Goal: Transaction & Acquisition: Download file/media

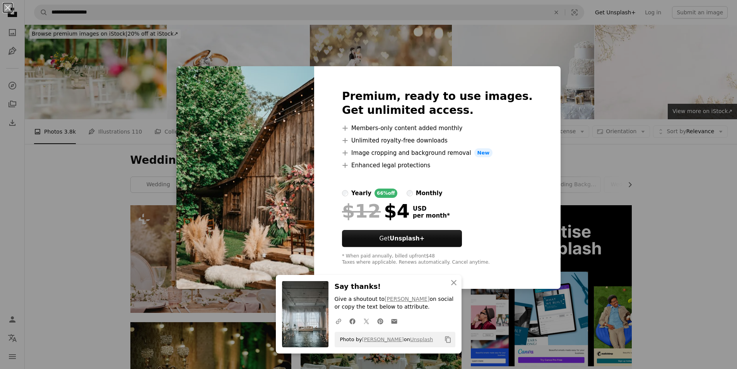
scroll to position [194, 0]
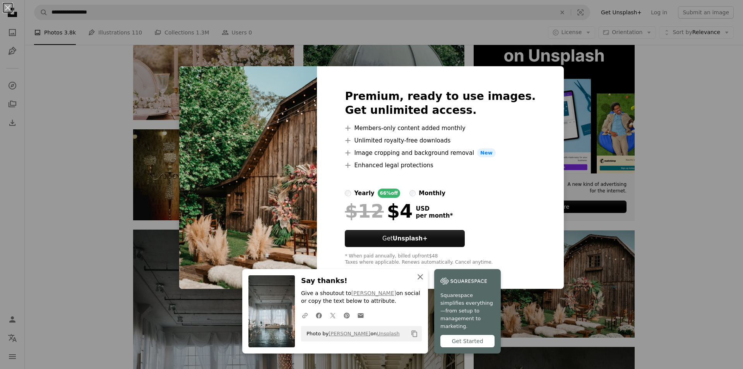
click at [419, 279] on icon "button" at bounding box center [420, 276] width 5 height 5
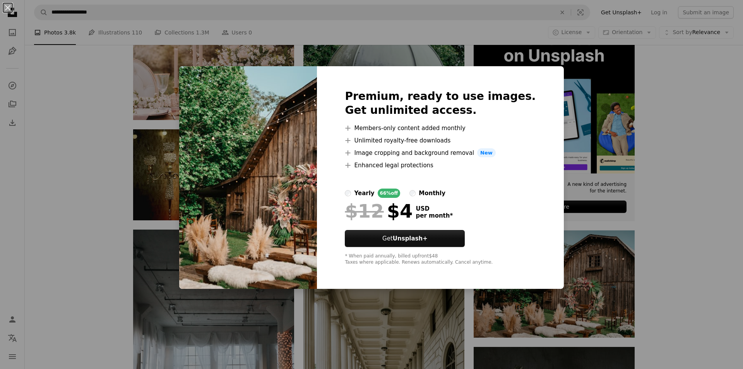
click at [565, 68] on div "An X shape Premium, ready to use images. Get unlimited access. A plus sign Memb…" at bounding box center [371, 184] width 743 height 369
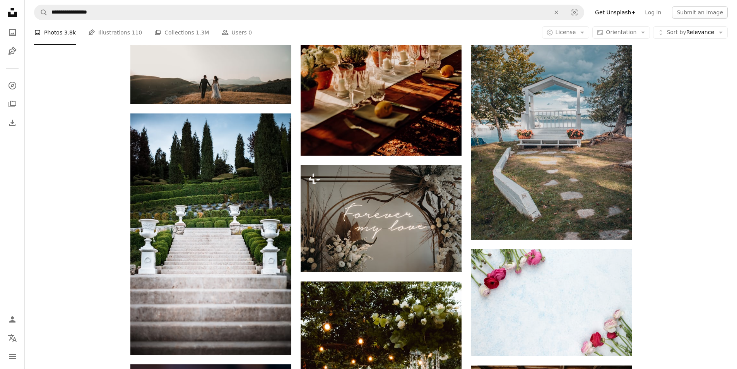
scroll to position [851, 0]
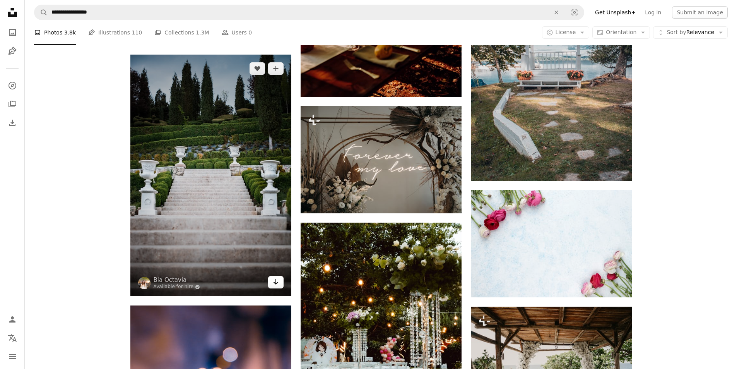
click at [276, 282] on icon "Download" at bounding box center [275, 281] width 5 height 5
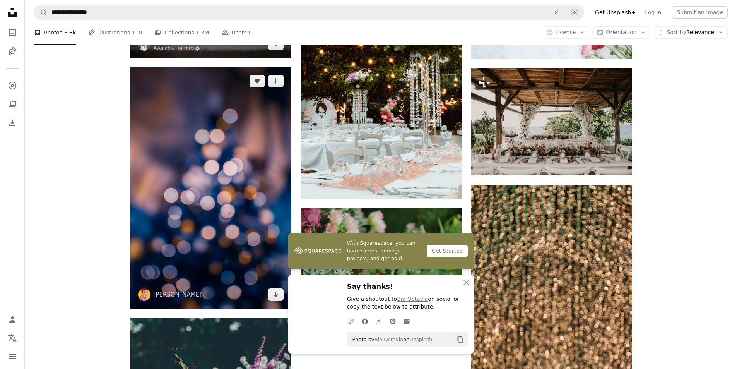
scroll to position [1122, 0]
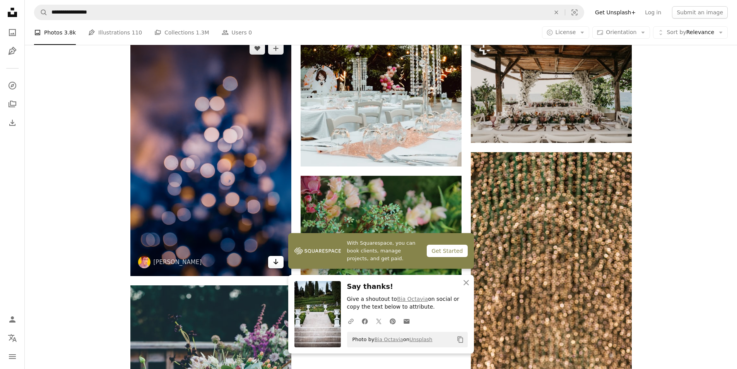
click at [273, 263] on icon "Arrow pointing down" at bounding box center [276, 261] width 6 height 9
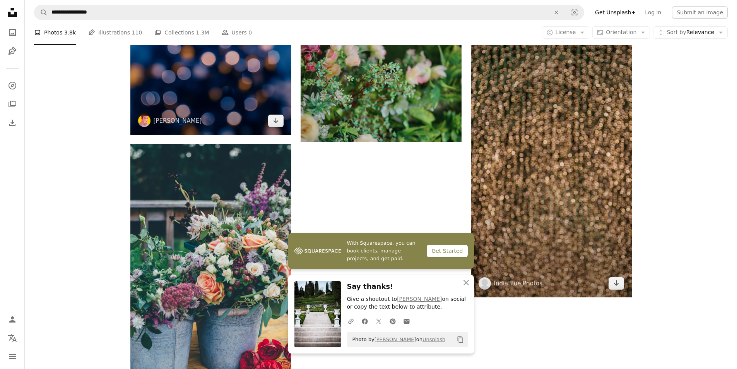
scroll to position [1277, 0]
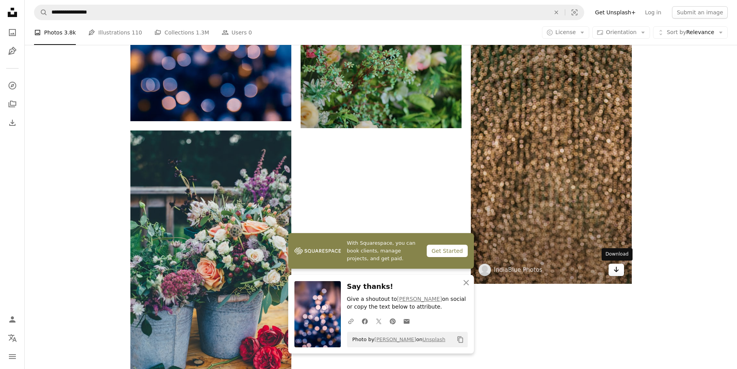
click at [617, 273] on icon "Arrow pointing down" at bounding box center [616, 269] width 6 height 9
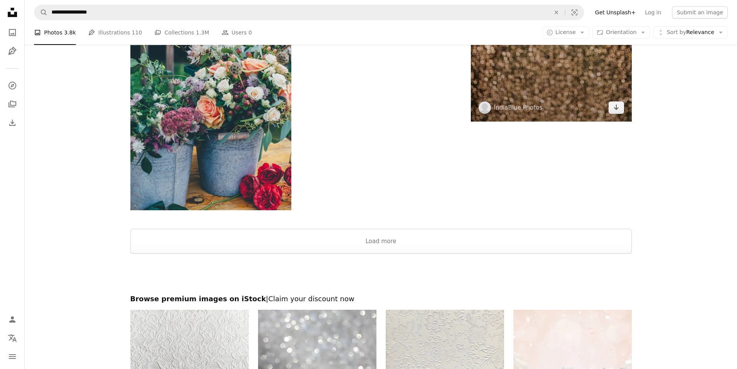
scroll to position [1443, 0]
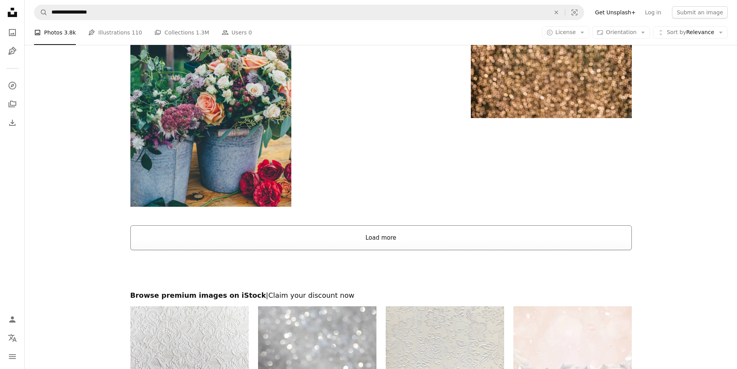
click at [378, 241] on button "Load more" at bounding box center [381, 237] width 502 height 25
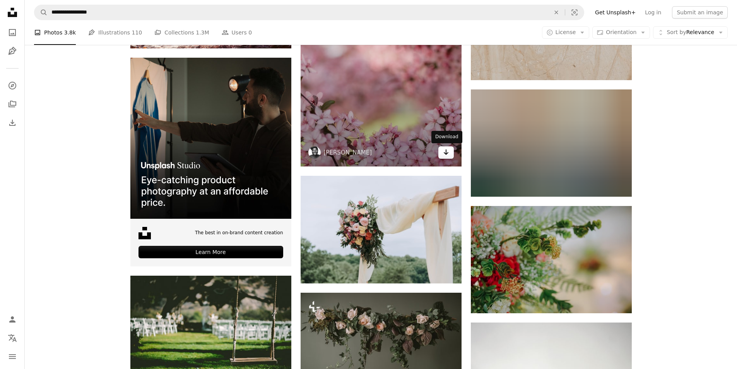
scroll to position [1598, 0]
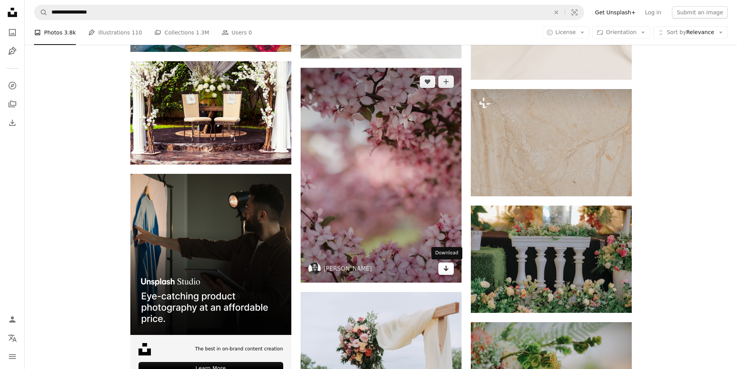
click at [445, 269] on icon "Arrow pointing down" at bounding box center [446, 268] width 6 height 9
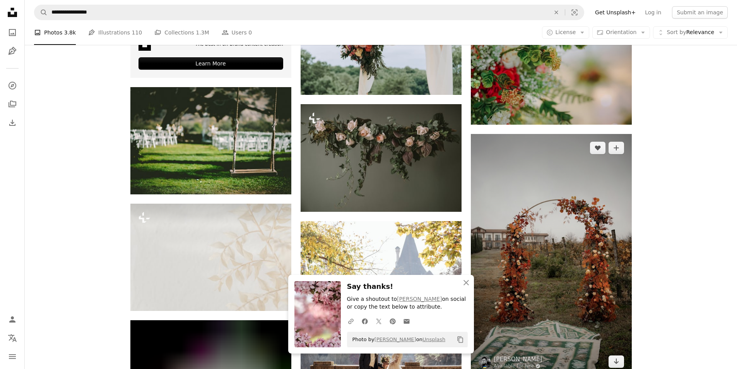
scroll to position [1946, 0]
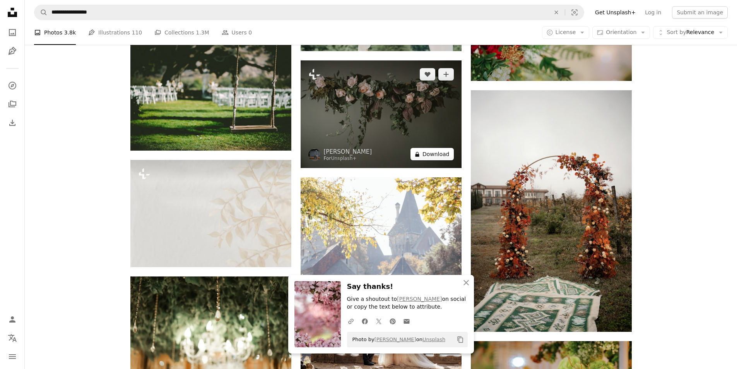
click at [430, 155] on button "A lock Download" at bounding box center [432, 154] width 43 height 12
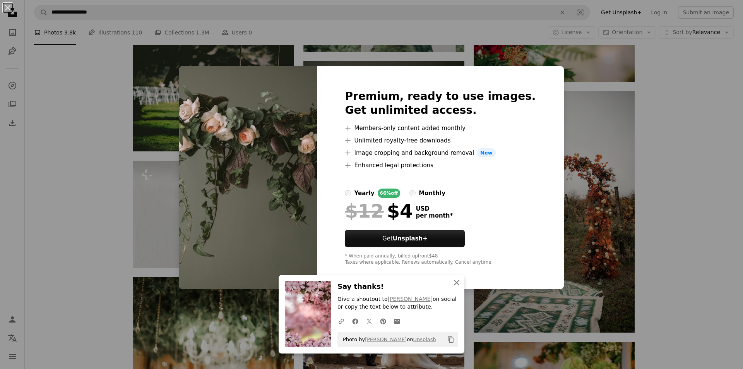
click at [454, 283] on icon "button" at bounding box center [456, 282] width 5 height 5
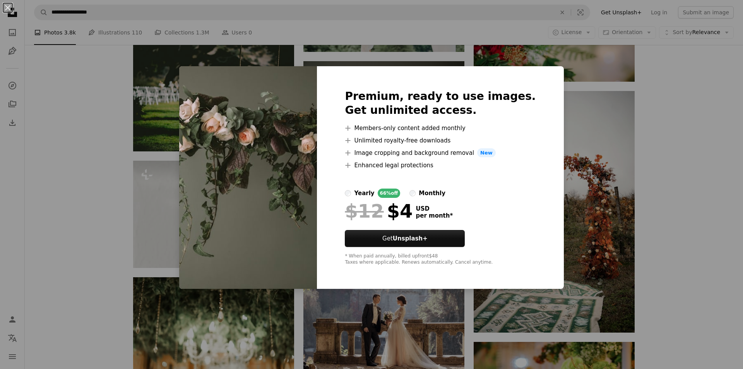
click at [273, 221] on img at bounding box center [248, 177] width 138 height 223
click at [603, 169] on div "An X shape Premium, ready to use images. Get unlimited access. A plus sign Memb…" at bounding box center [371, 184] width 743 height 369
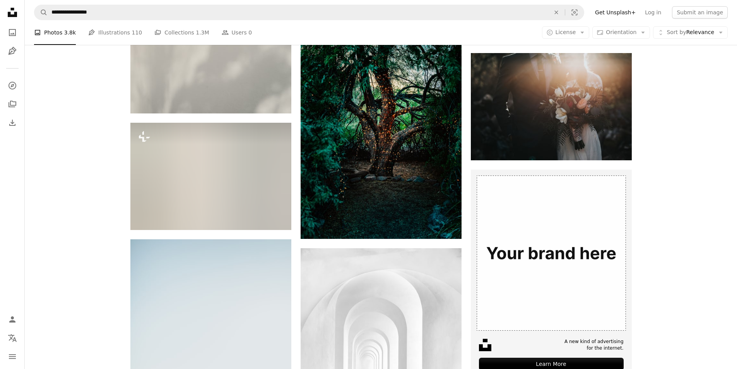
scroll to position [2720, 0]
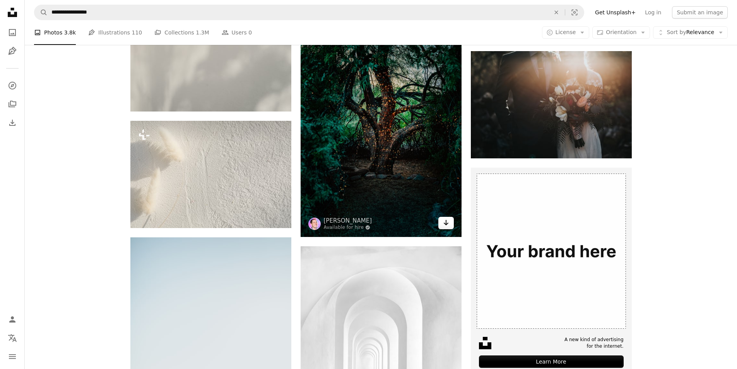
click at [444, 223] on icon "Arrow pointing down" at bounding box center [446, 222] width 6 height 9
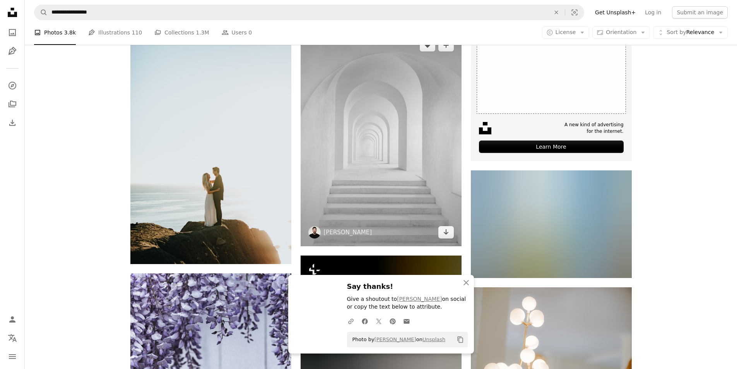
scroll to position [3030, 0]
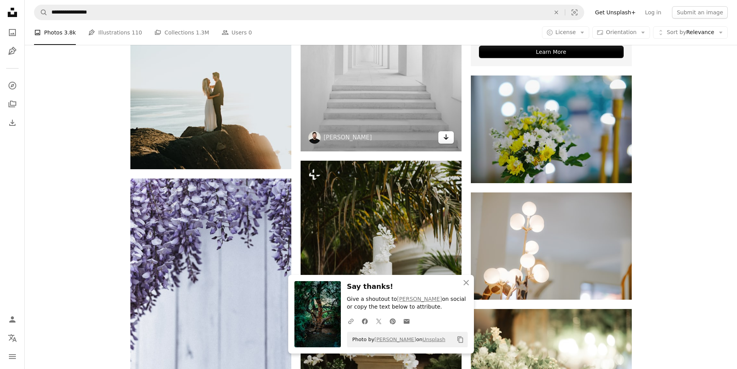
click at [449, 136] on icon "Arrow pointing down" at bounding box center [446, 136] width 6 height 9
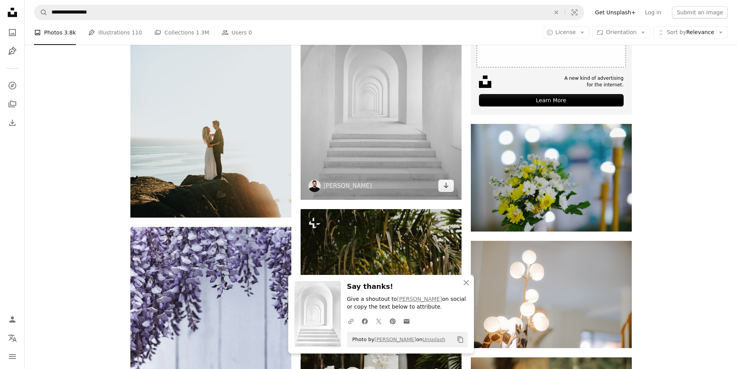
scroll to position [2991, 0]
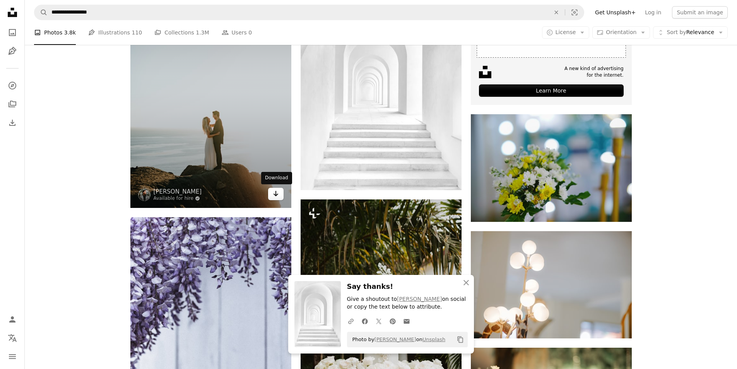
click at [272, 196] on link "Arrow pointing down" at bounding box center [275, 194] width 15 height 12
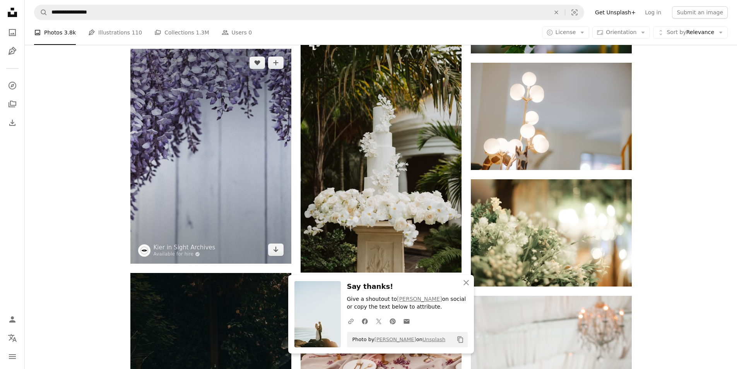
scroll to position [3185, 0]
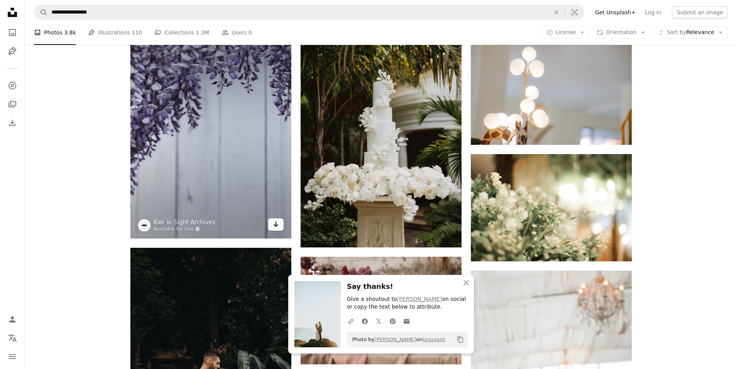
click at [278, 223] on icon "Arrow pointing down" at bounding box center [276, 223] width 6 height 9
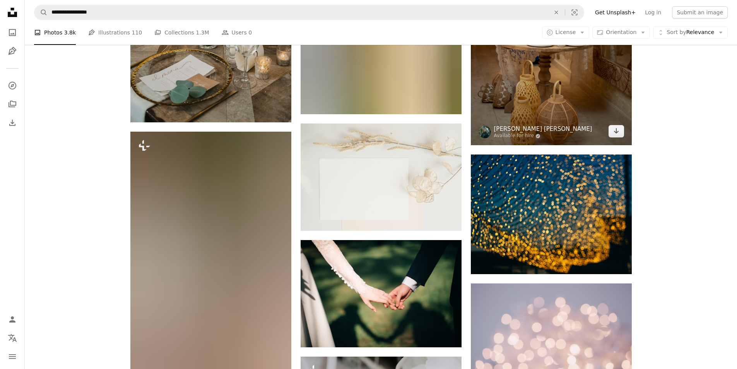
scroll to position [4578, 0]
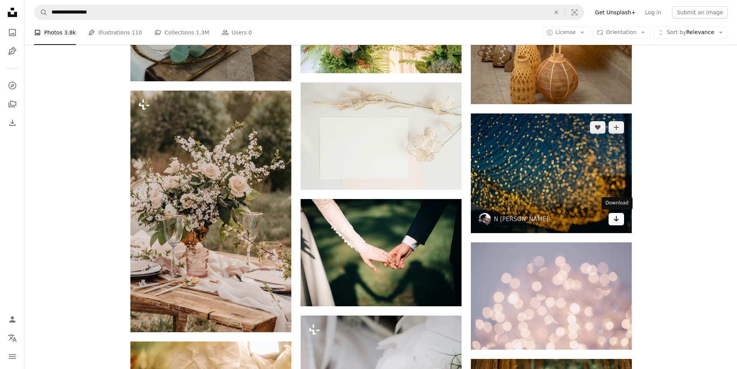
click at [618, 219] on icon "Download" at bounding box center [616, 218] width 5 height 5
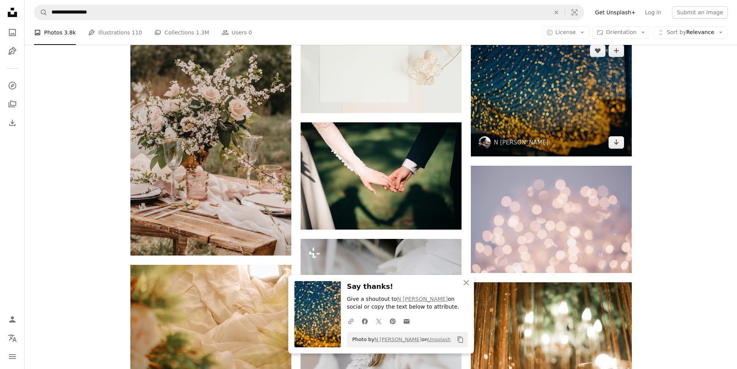
scroll to position [4655, 0]
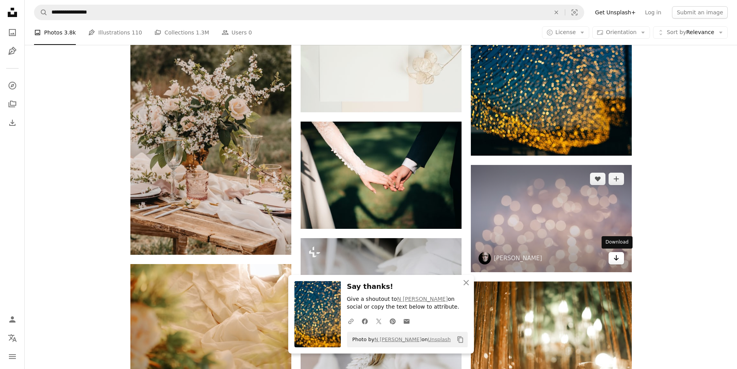
click at [617, 256] on icon "Download" at bounding box center [616, 257] width 5 height 5
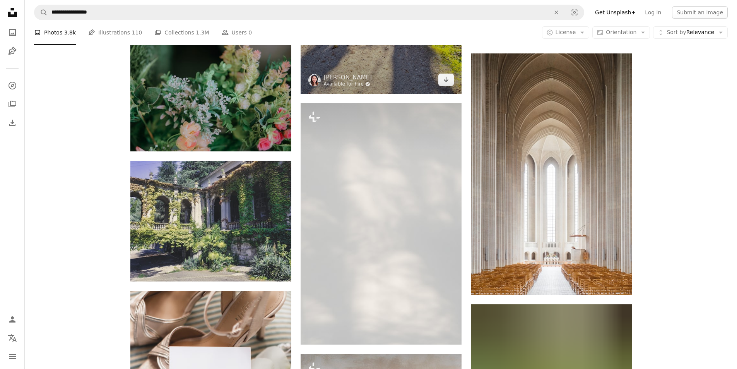
scroll to position [5584, 0]
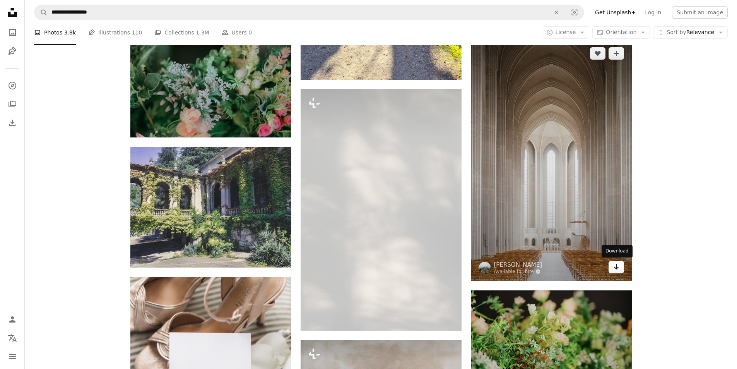
click at [617, 268] on icon "Download" at bounding box center [616, 266] width 5 height 5
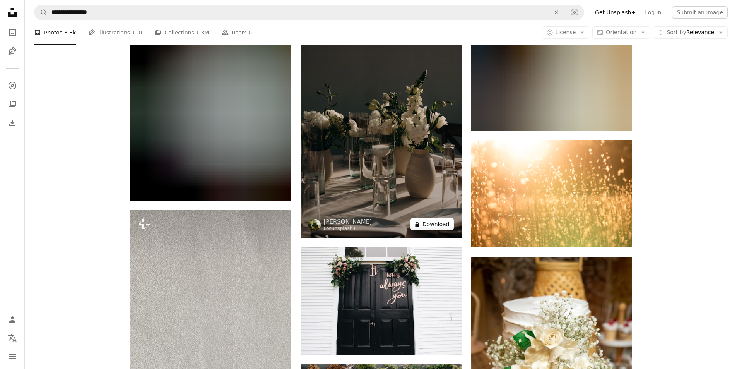
scroll to position [7674, 0]
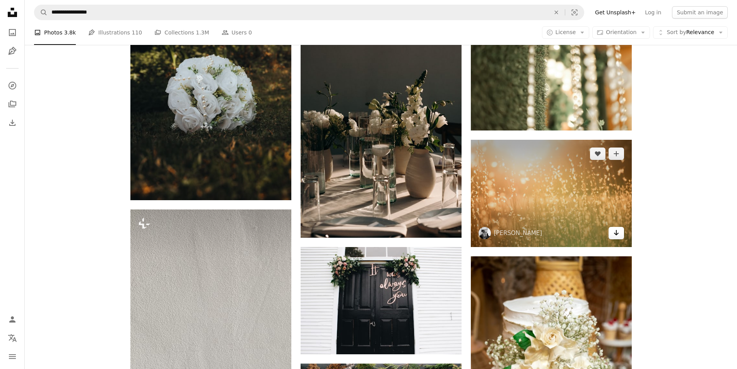
click at [618, 233] on icon "Download" at bounding box center [616, 232] width 5 height 5
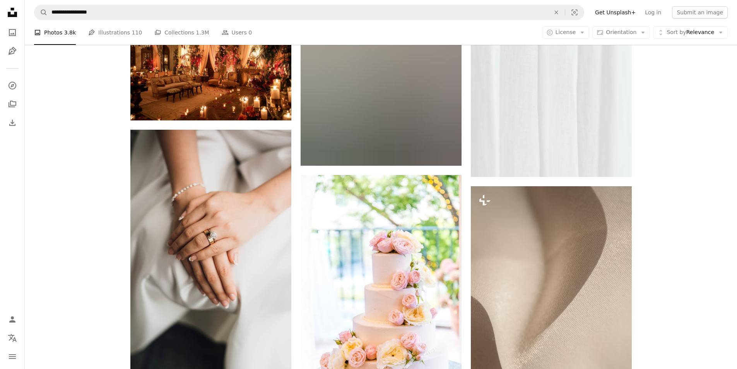
scroll to position [8796, 0]
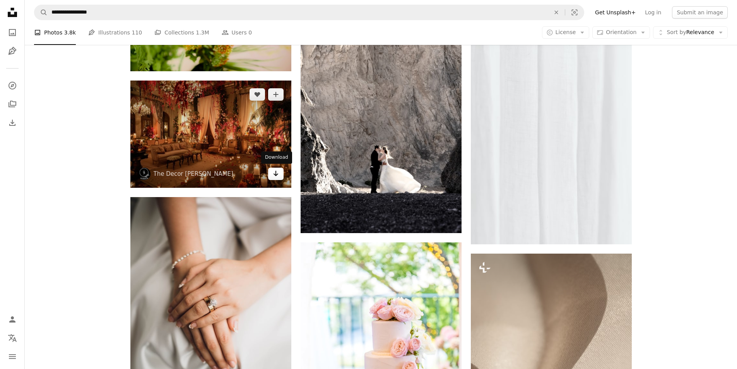
drag, startPoint x: 278, startPoint y: 171, endPoint x: 282, endPoint y: 173, distance: 4.4
click at [278, 171] on icon "Arrow pointing down" at bounding box center [276, 173] width 6 height 9
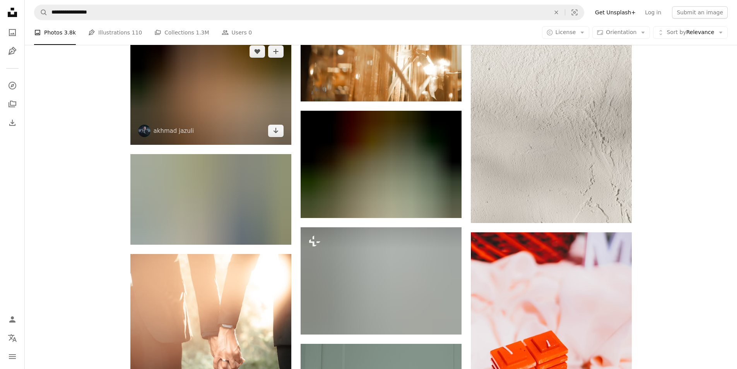
scroll to position [12125, 0]
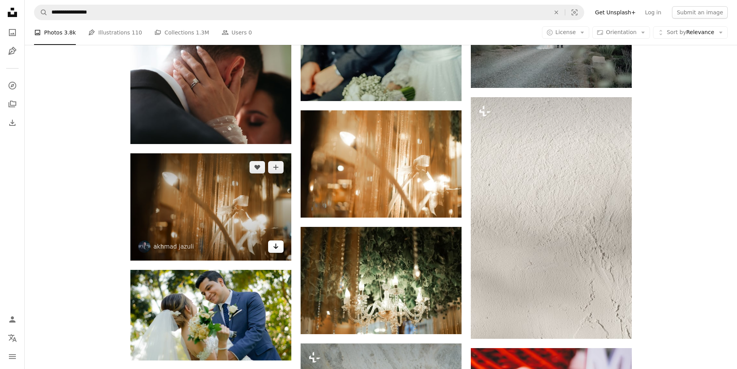
click at [277, 243] on icon "Arrow pointing down" at bounding box center [276, 246] width 6 height 9
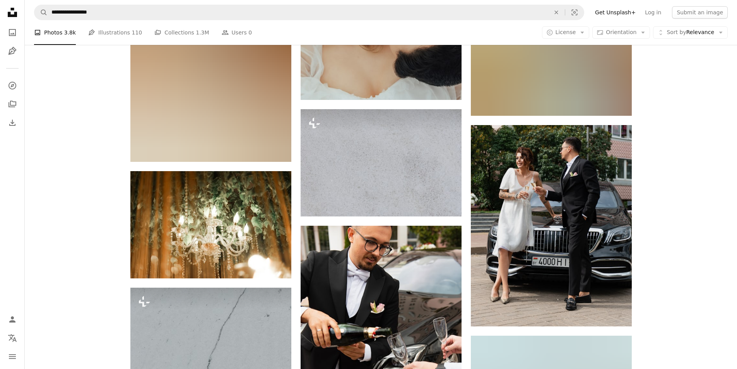
scroll to position [19827, 0]
